Goal: Check status

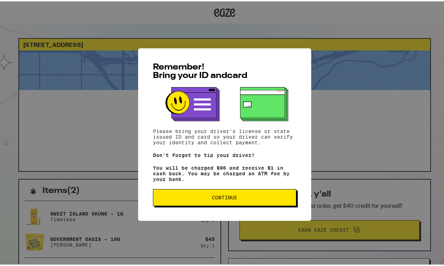
click at [221, 199] on span "Continue" at bounding box center [224, 196] width 25 height 5
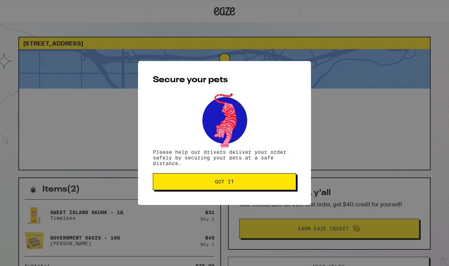
click at [227, 182] on span "Got it" at bounding box center [224, 181] width 19 height 5
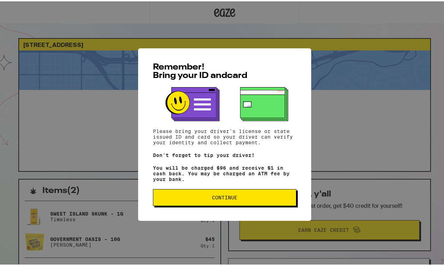
click at [245, 199] on span "Continue" at bounding box center [224, 196] width 131 height 5
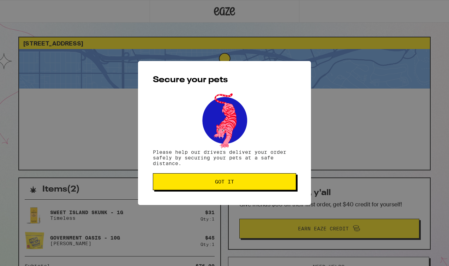
click at [206, 184] on span "Got it" at bounding box center [224, 181] width 131 height 5
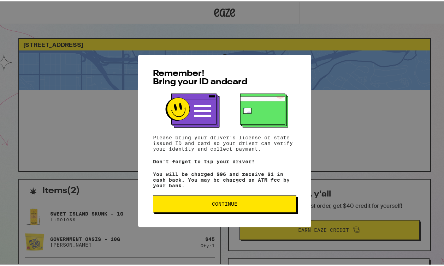
click at [224, 199] on span "Continue" at bounding box center [224, 196] width 25 height 5
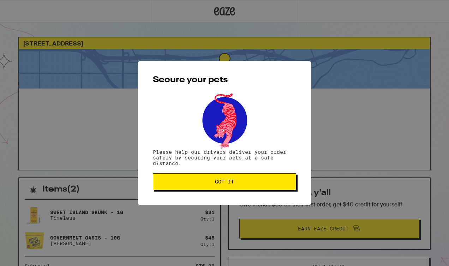
click at [228, 184] on span "Got it" at bounding box center [224, 181] width 19 height 5
